Goal: Find contact information: Find contact information

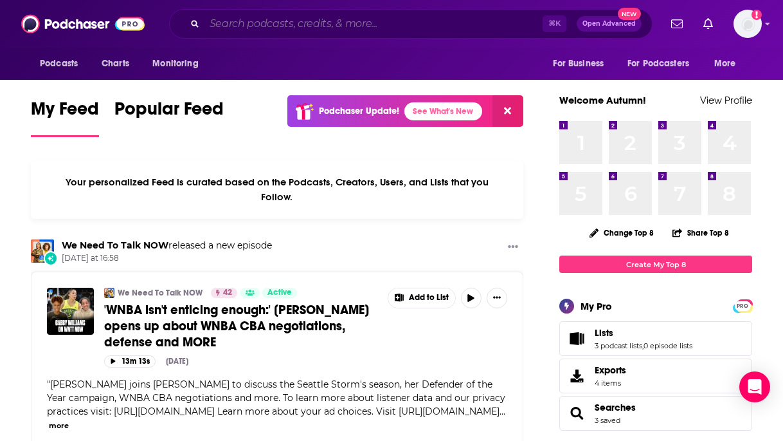
click at [323, 25] on input "Search podcasts, credits, & more..." at bounding box center [374, 24] width 338 height 21
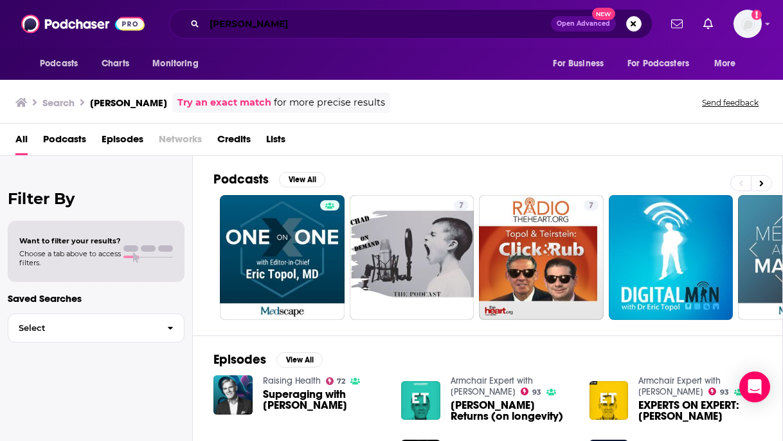
click at [241, 19] on input "[PERSON_NAME]" at bounding box center [378, 24] width 347 height 21
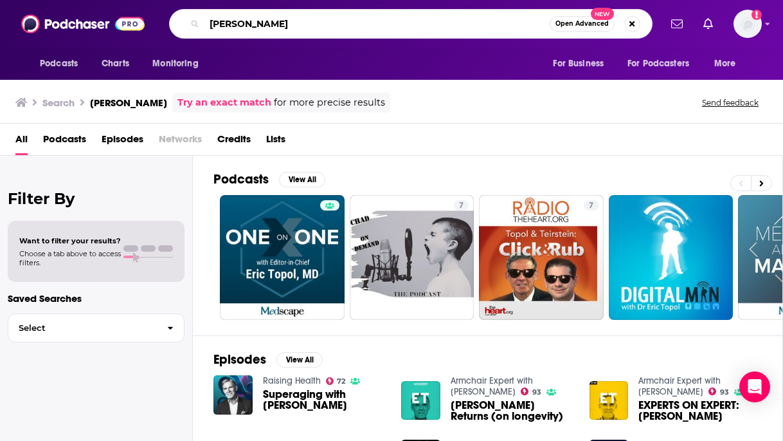
click at [241, 19] on input "[PERSON_NAME]" at bounding box center [377, 24] width 345 height 21
type input "ground truths"
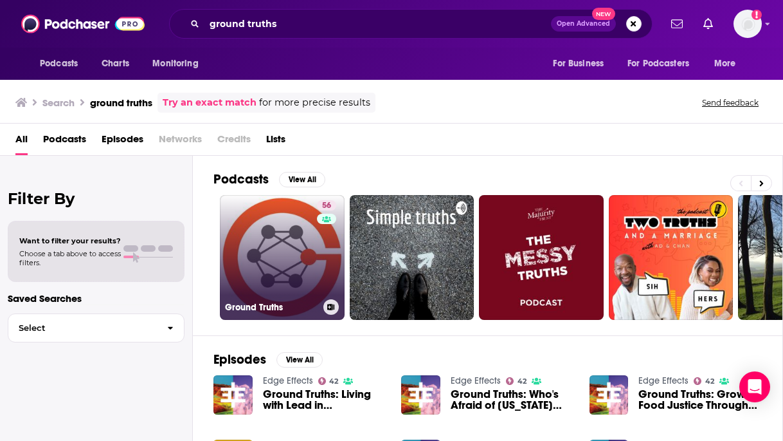
click at [260, 253] on link "56 Ground Truths" at bounding box center [282, 257] width 125 height 125
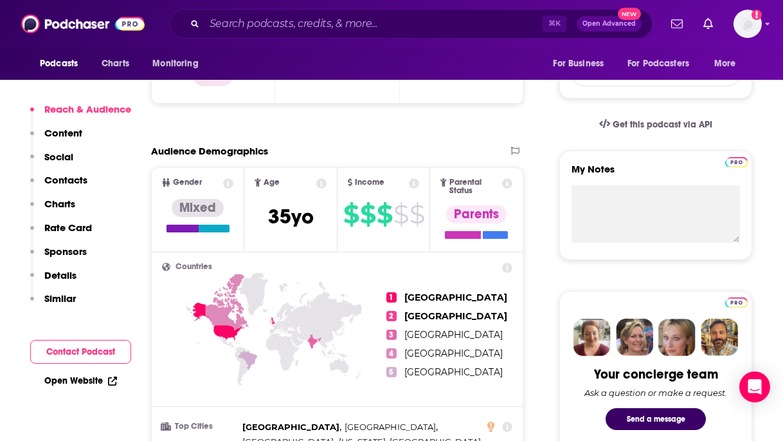
scroll to position [333, 0]
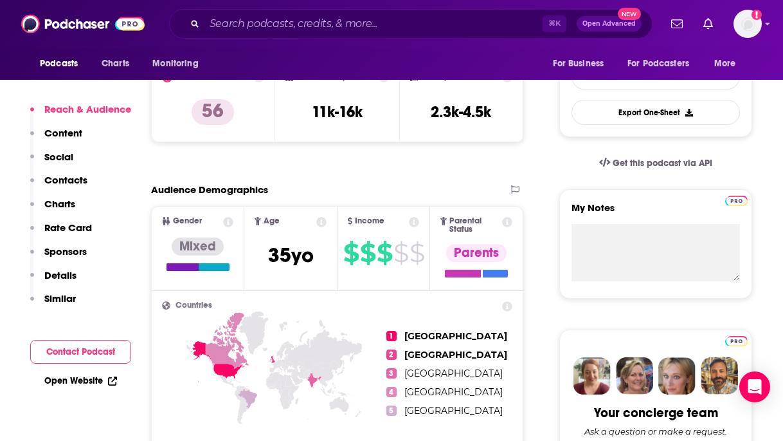
click at [69, 180] on p "Contacts" at bounding box center [65, 180] width 43 height 12
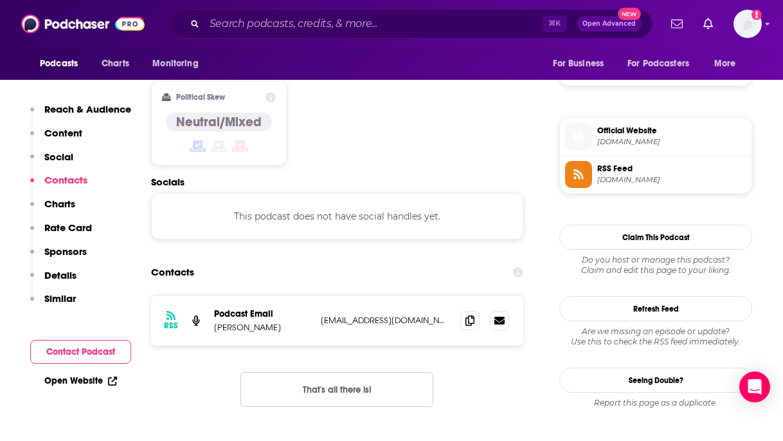
scroll to position [1012, 0]
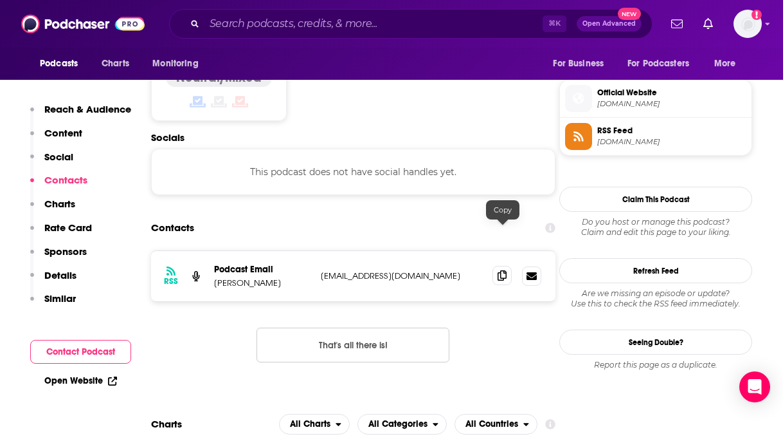
click at [510, 266] on span at bounding box center [502, 275] width 19 height 19
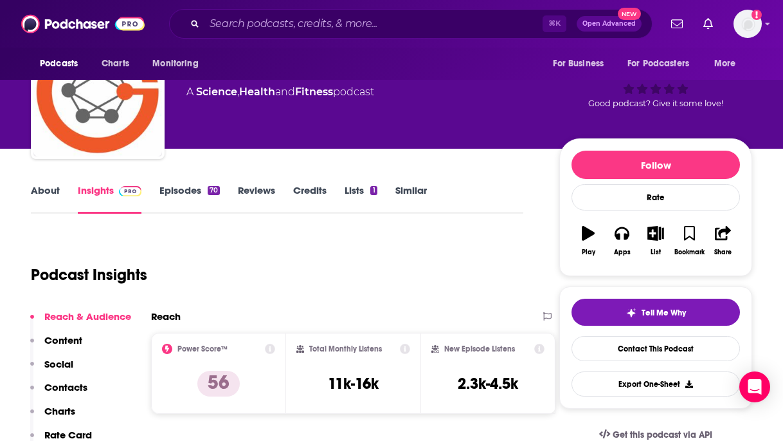
scroll to position [0, 0]
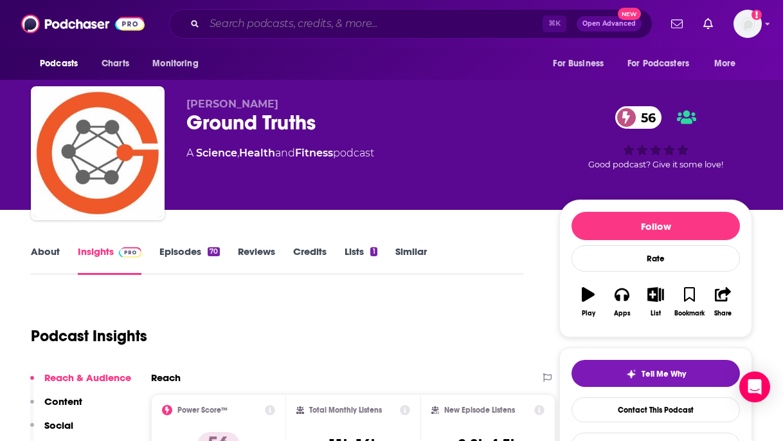
click at [306, 27] on input "Search podcasts, credits, & more..." at bounding box center [374, 24] width 338 height 21
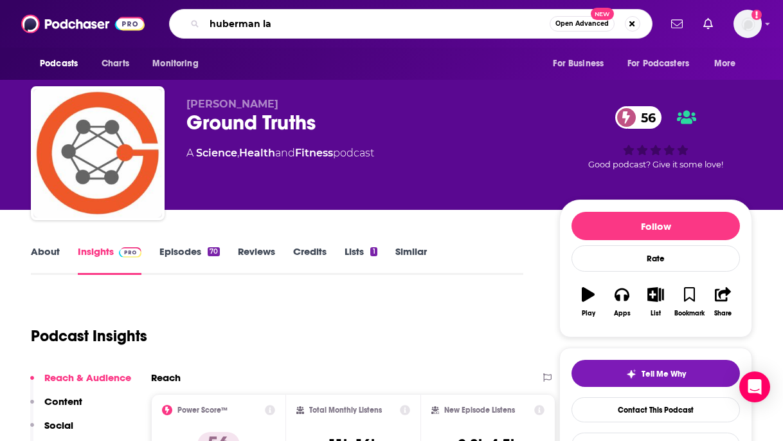
type input "huberman lab"
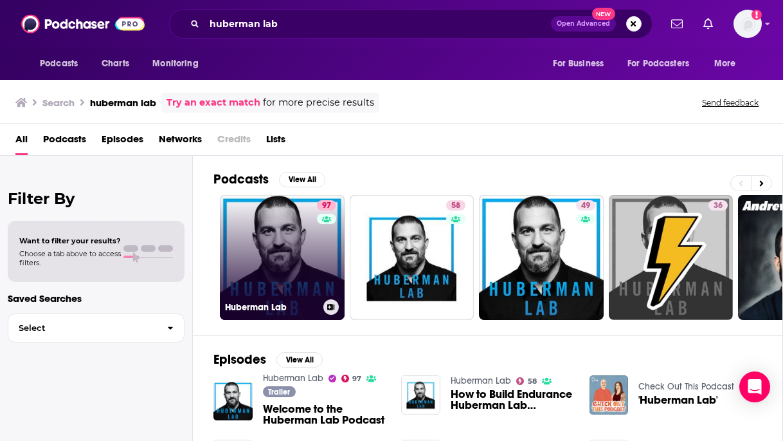
click at [266, 242] on link "97 Huberman Lab" at bounding box center [282, 257] width 125 height 125
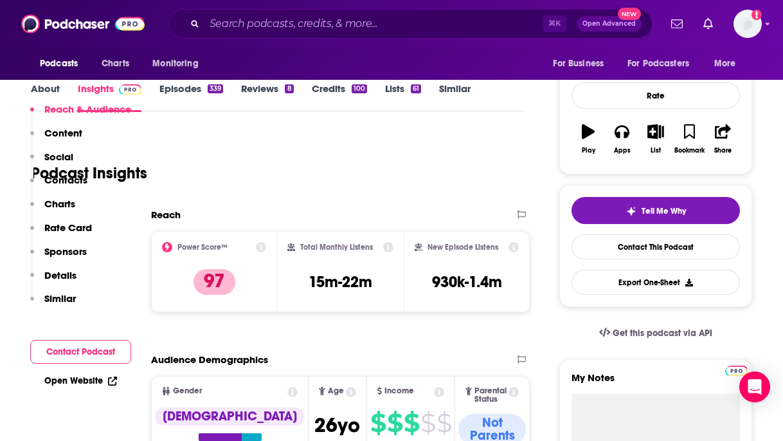
scroll to position [271, 0]
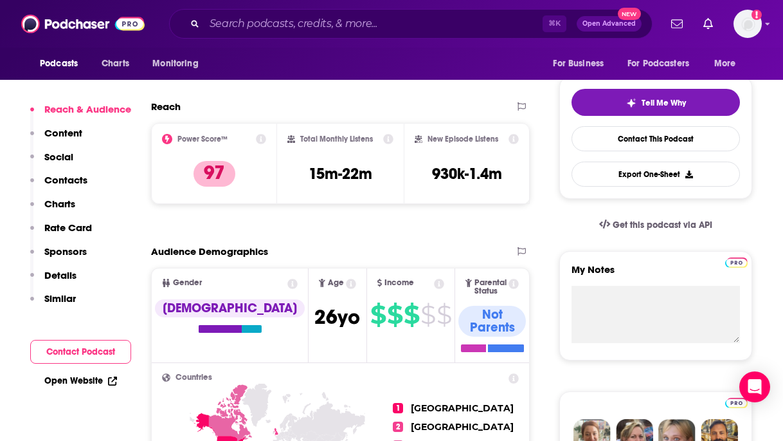
click at [62, 179] on p "Contacts" at bounding box center [65, 180] width 43 height 12
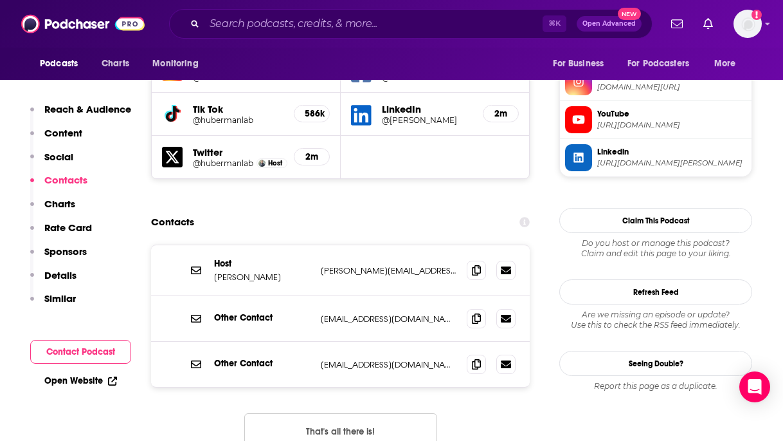
scroll to position [1214, 0]
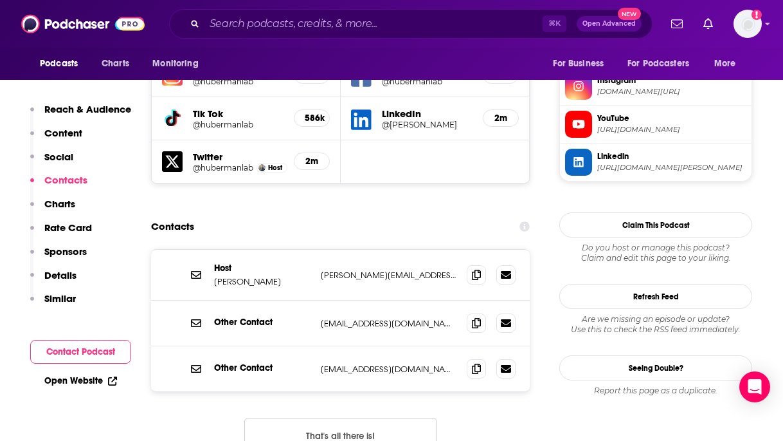
click at [69, 230] on p "Rate Card" at bounding box center [68, 227] width 48 height 12
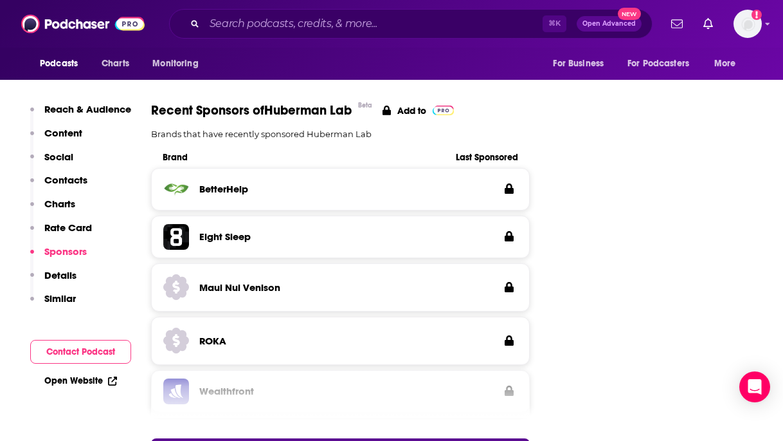
scroll to position [2077, 0]
